Goal: Check status: Check status

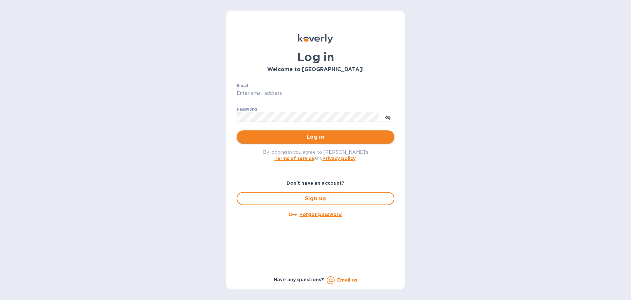
type input "[EMAIL_ADDRESS][DOMAIN_NAME]"
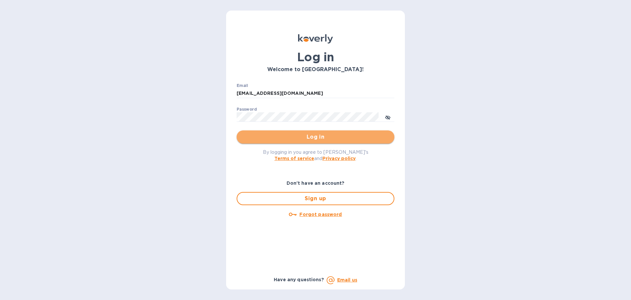
click at [262, 137] on span "Log in" at bounding box center [315, 137] width 147 height 8
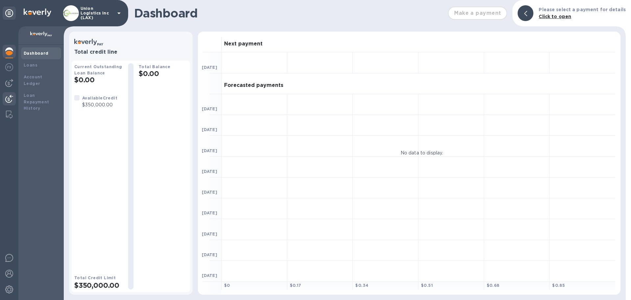
click at [8, 98] on img at bounding box center [9, 99] width 8 height 8
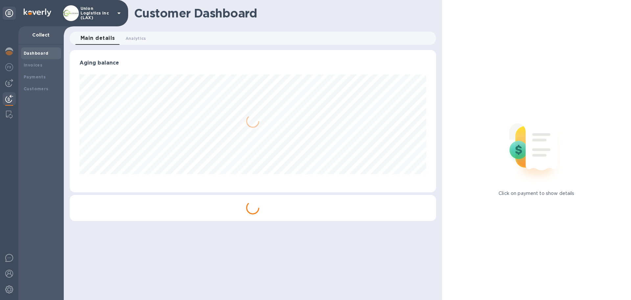
scroll to position [142, 366]
click at [45, 77] on div "Payments" at bounding box center [41, 77] width 35 height 7
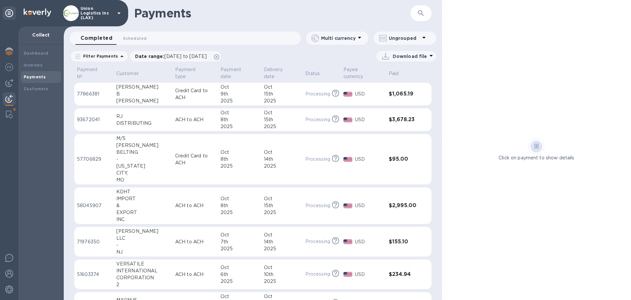
click at [218, 95] on td "[DATE]" at bounding box center [239, 94] width 43 height 23
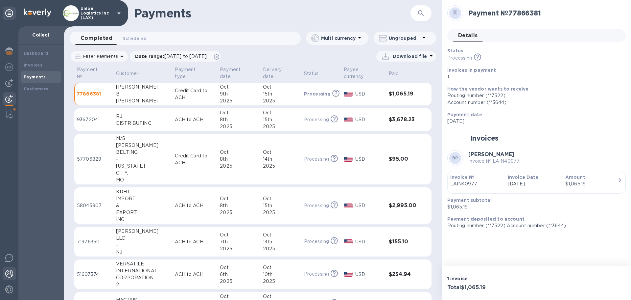
click at [8, 272] on img at bounding box center [9, 273] width 8 height 8
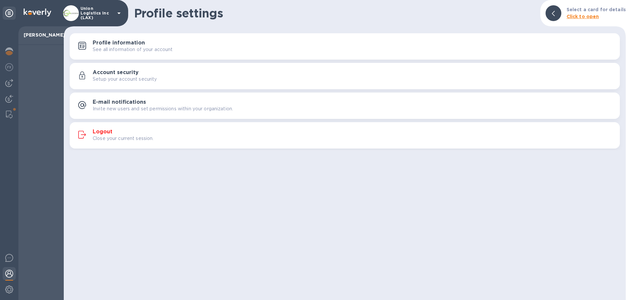
click at [127, 125] on button "Logout Close your current session." at bounding box center [345, 135] width 550 height 26
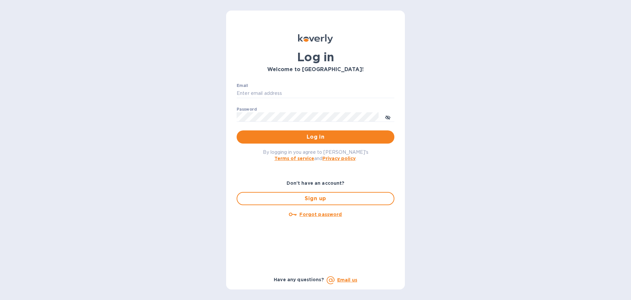
type input "[EMAIL_ADDRESS][DOMAIN_NAME]"
